Goal: Task Accomplishment & Management: Use online tool/utility

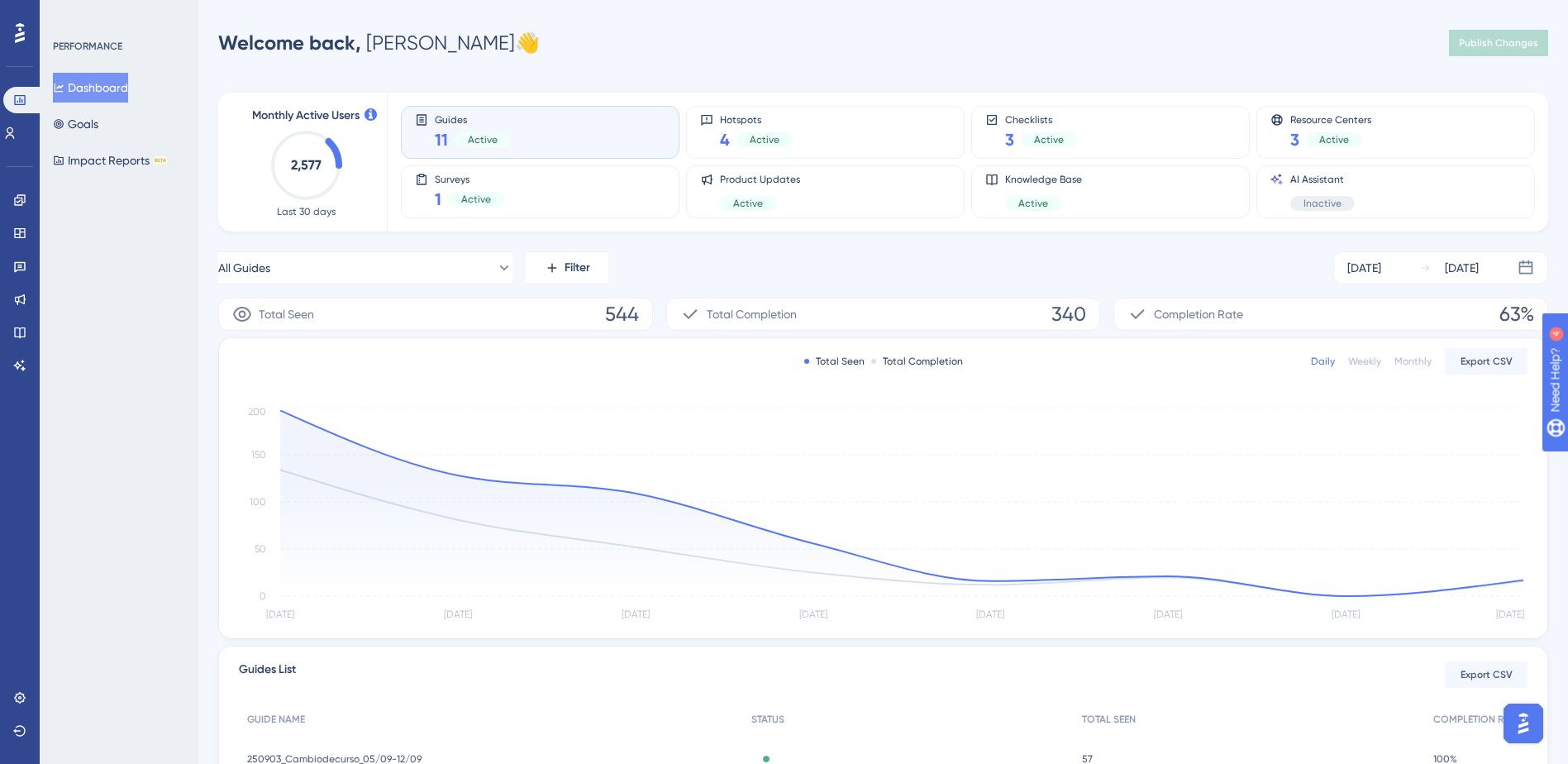
click at [729, 250] on div "Monthly Active Users 2,577 Last 30 days Guides 11 Active Hotspots 4 Active Chec…" at bounding box center [883, 536] width 1330 height 928
click at [117, 82] on button "Dashboard" at bounding box center [90, 87] width 75 height 30
click at [16, 207] on link at bounding box center [19, 199] width 13 height 27
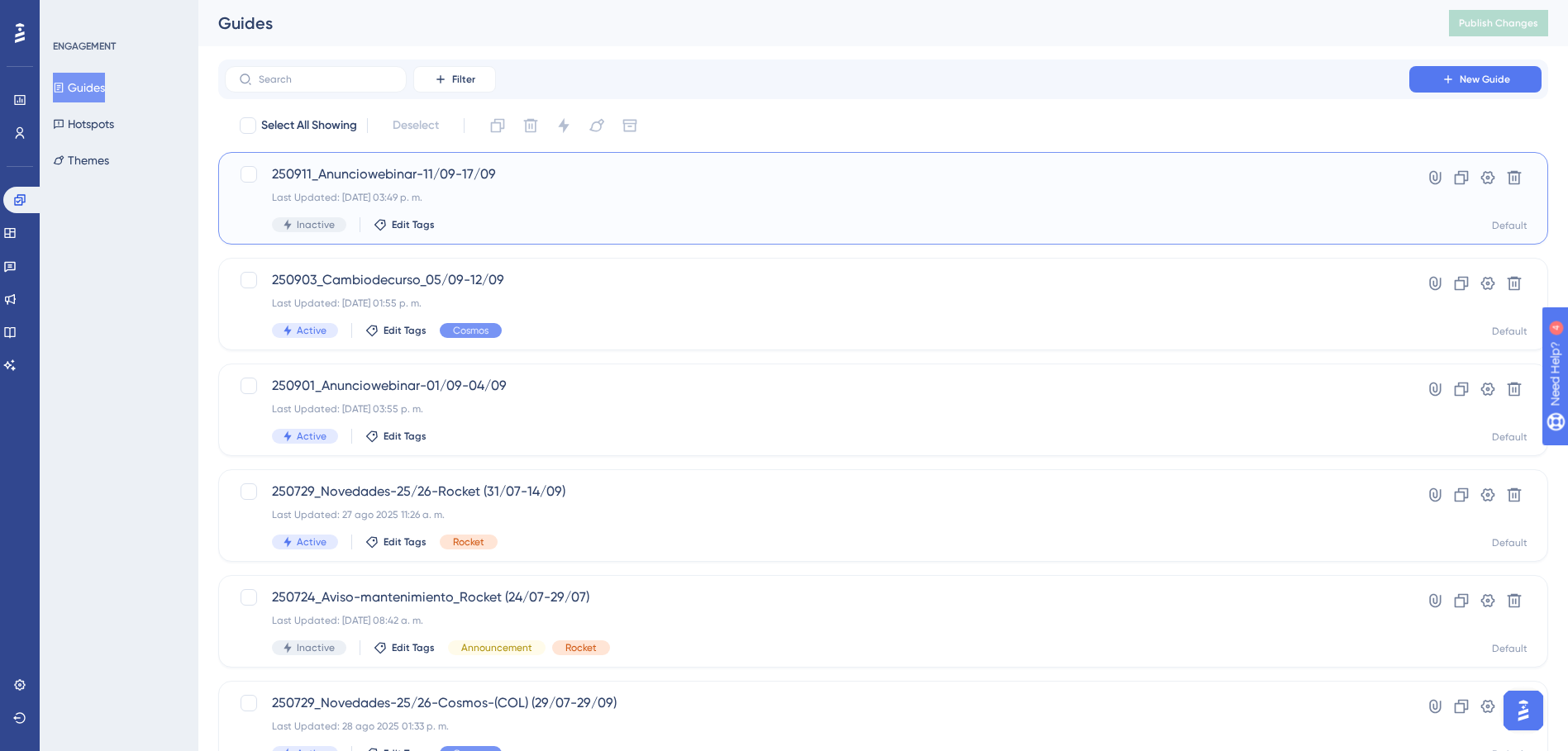
click at [509, 181] on span "250911_Anunciowebinar-11/09-17/09" at bounding box center [817, 174] width 1090 height 20
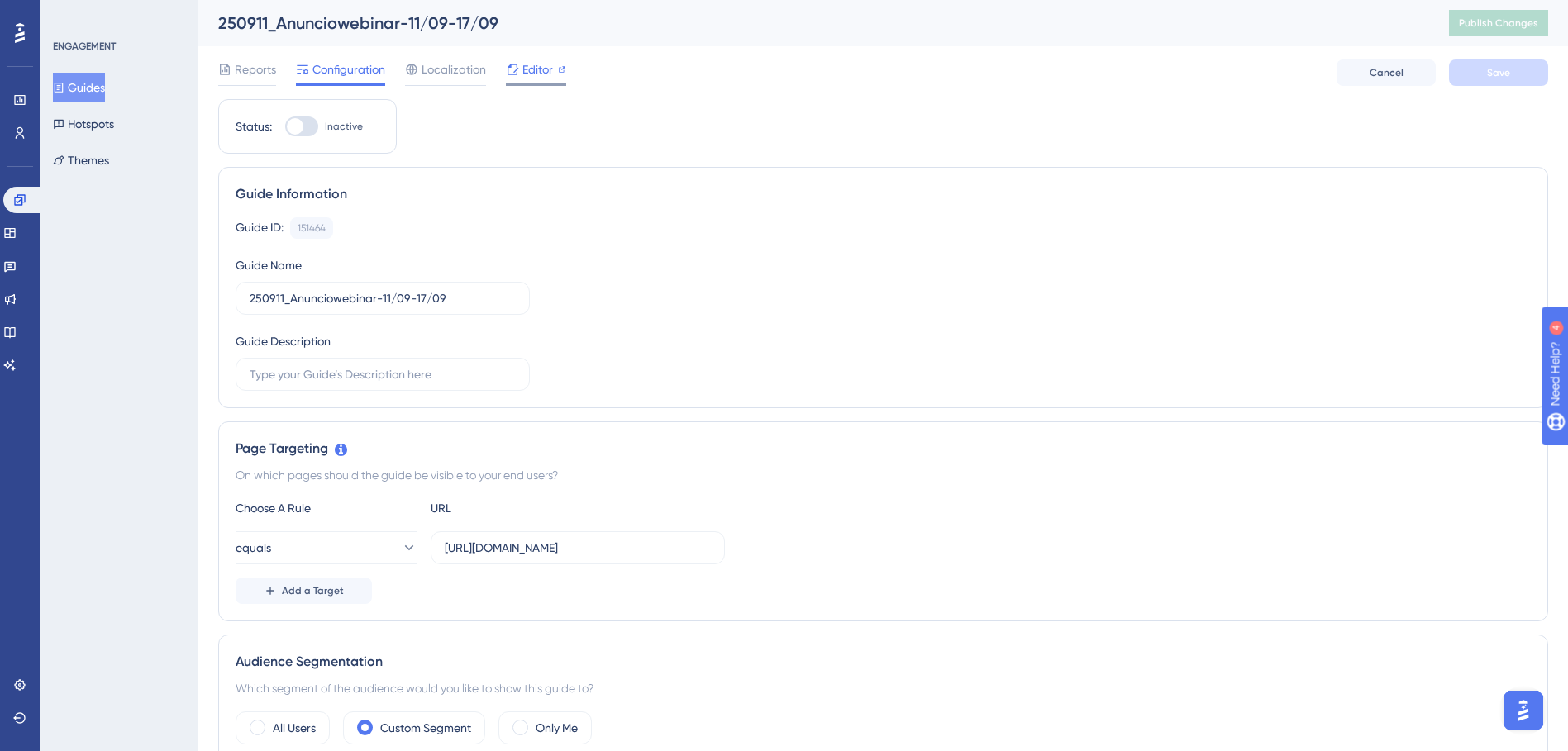
click at [530, 75] on span "Editor" at bounding box center [537, 69] width 31 height 20
